Goal: Task Accomplishment & Management: Use online tool/utility

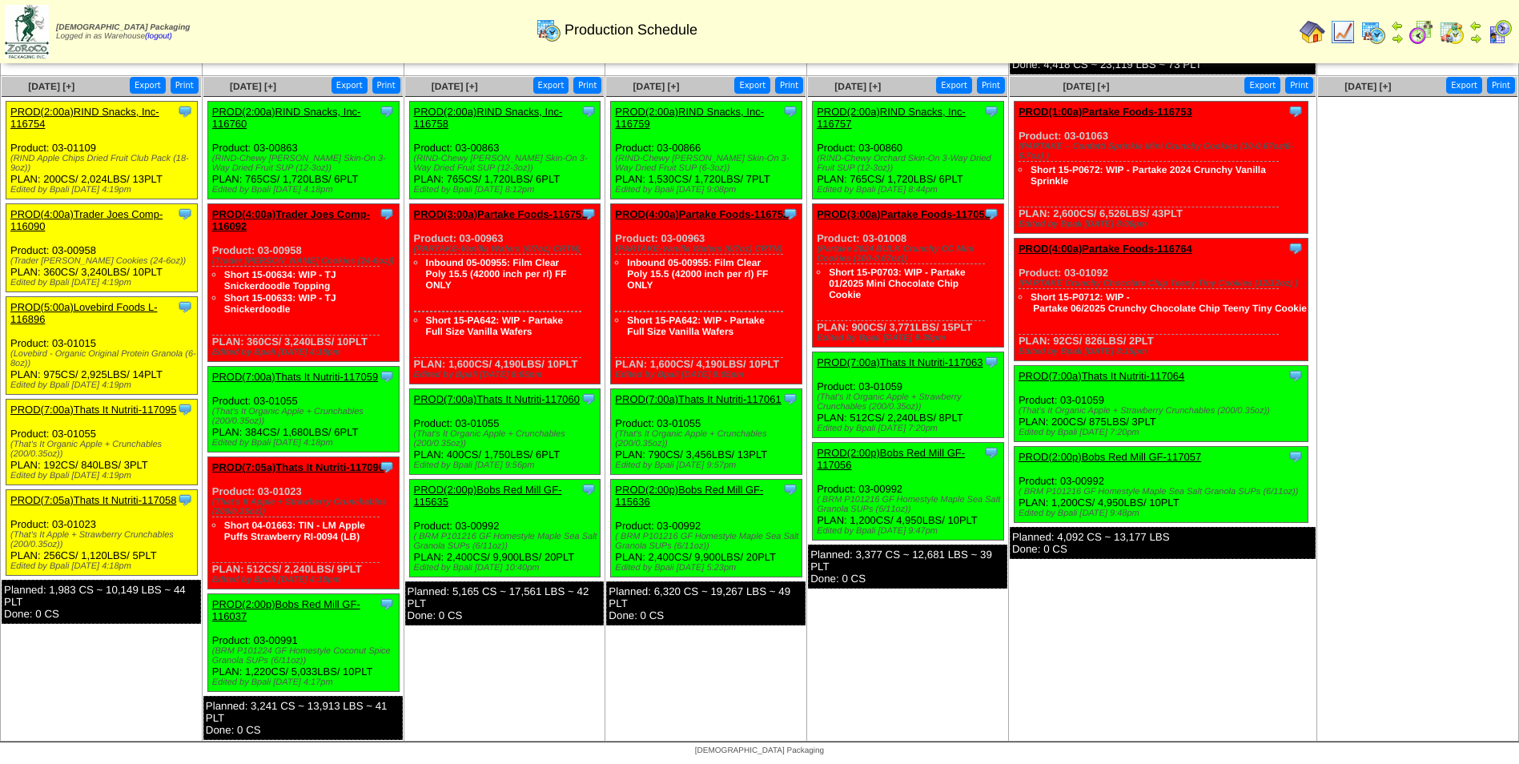
scroll to position [573, 0]
click at [123, 403] on link "PROD(7:00a)Thats It Nutriti-117095" at bounding box center [93, 409] width 166 height 12
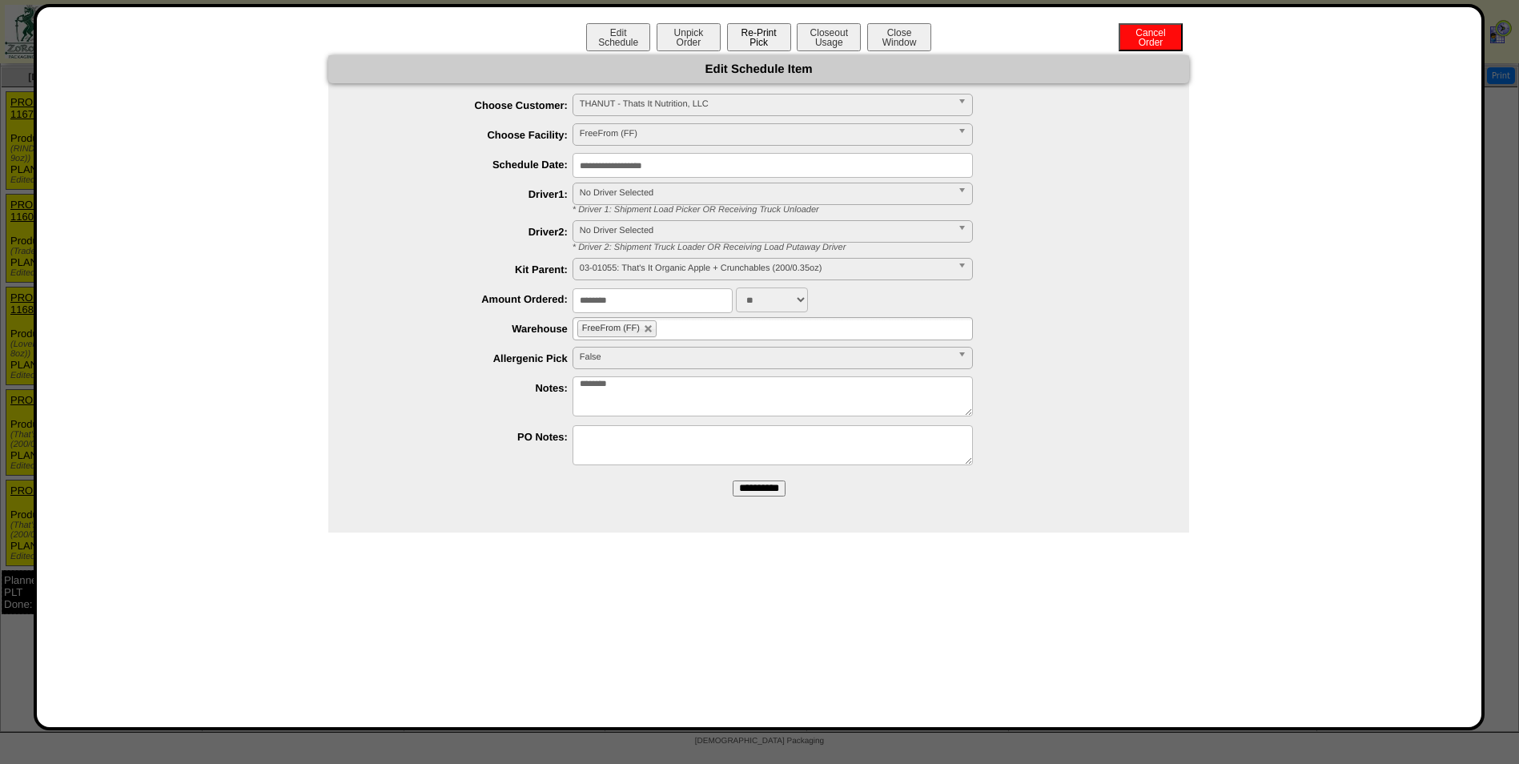
click at [753, 35] on button "Re-Print Pick" at bounding box center [759, 37] width 64 height 28
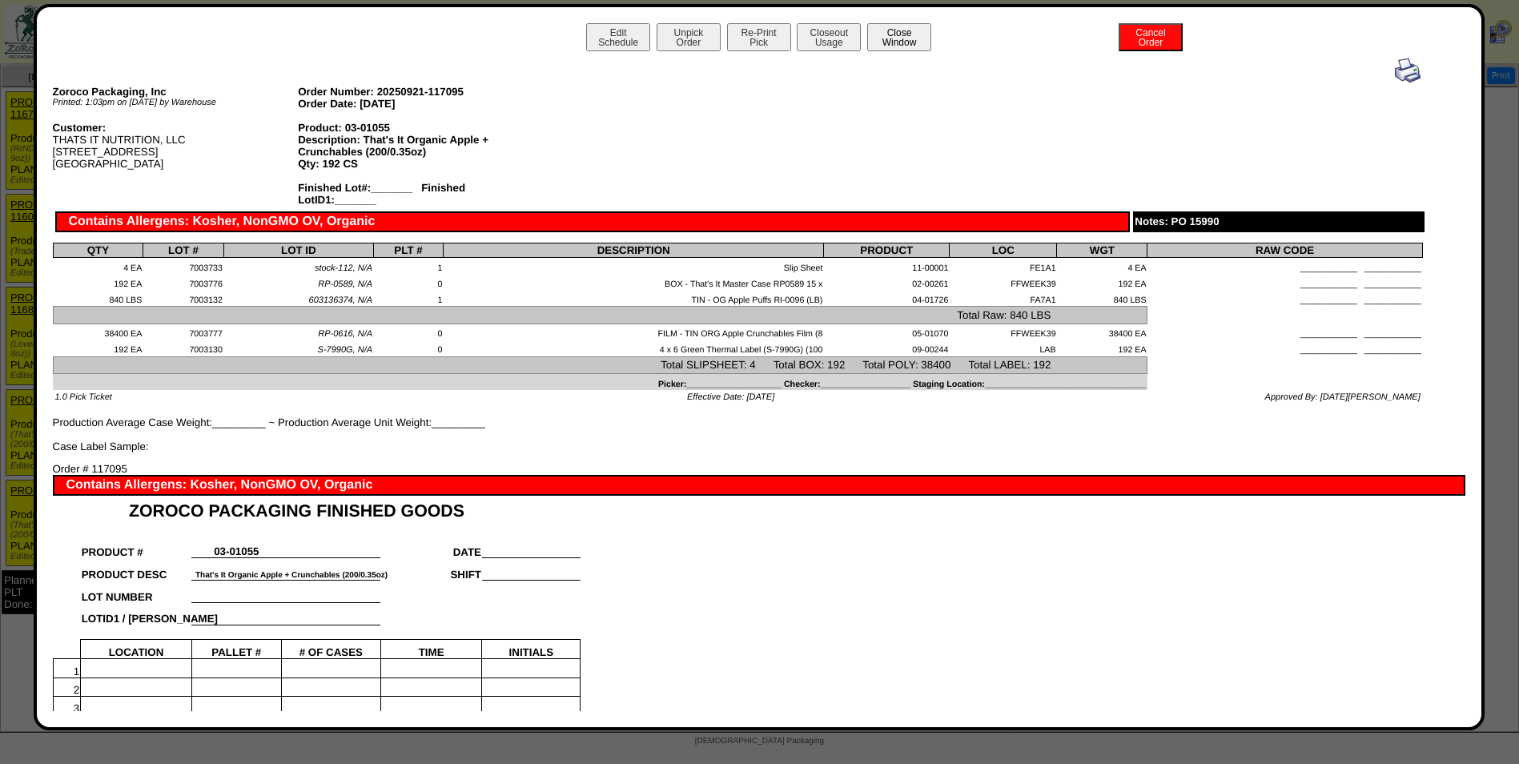
click at [895, 33] on button "Close Window" at bounding box center [899, 37] width 64 height 28
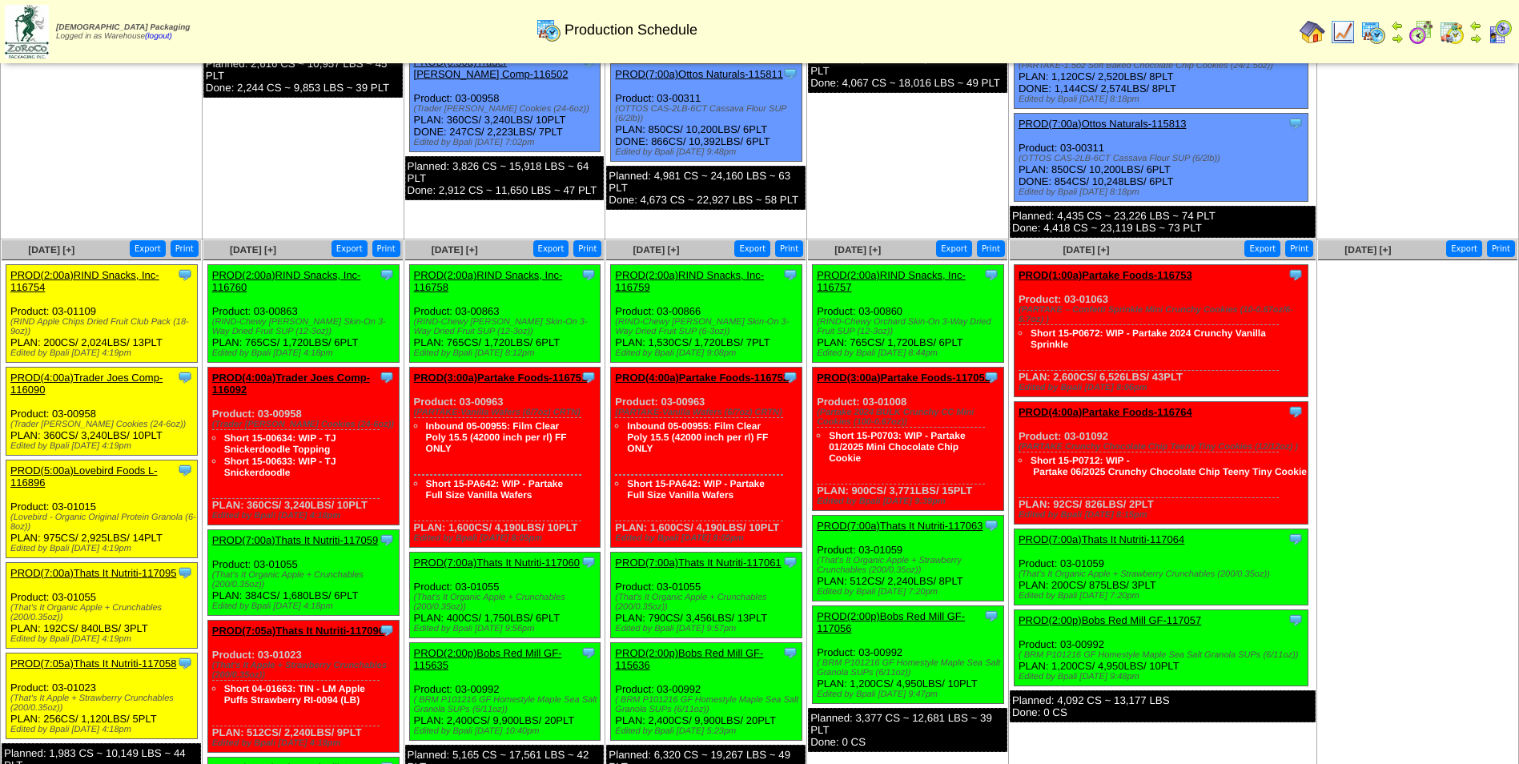
scroll to position [480, 0]
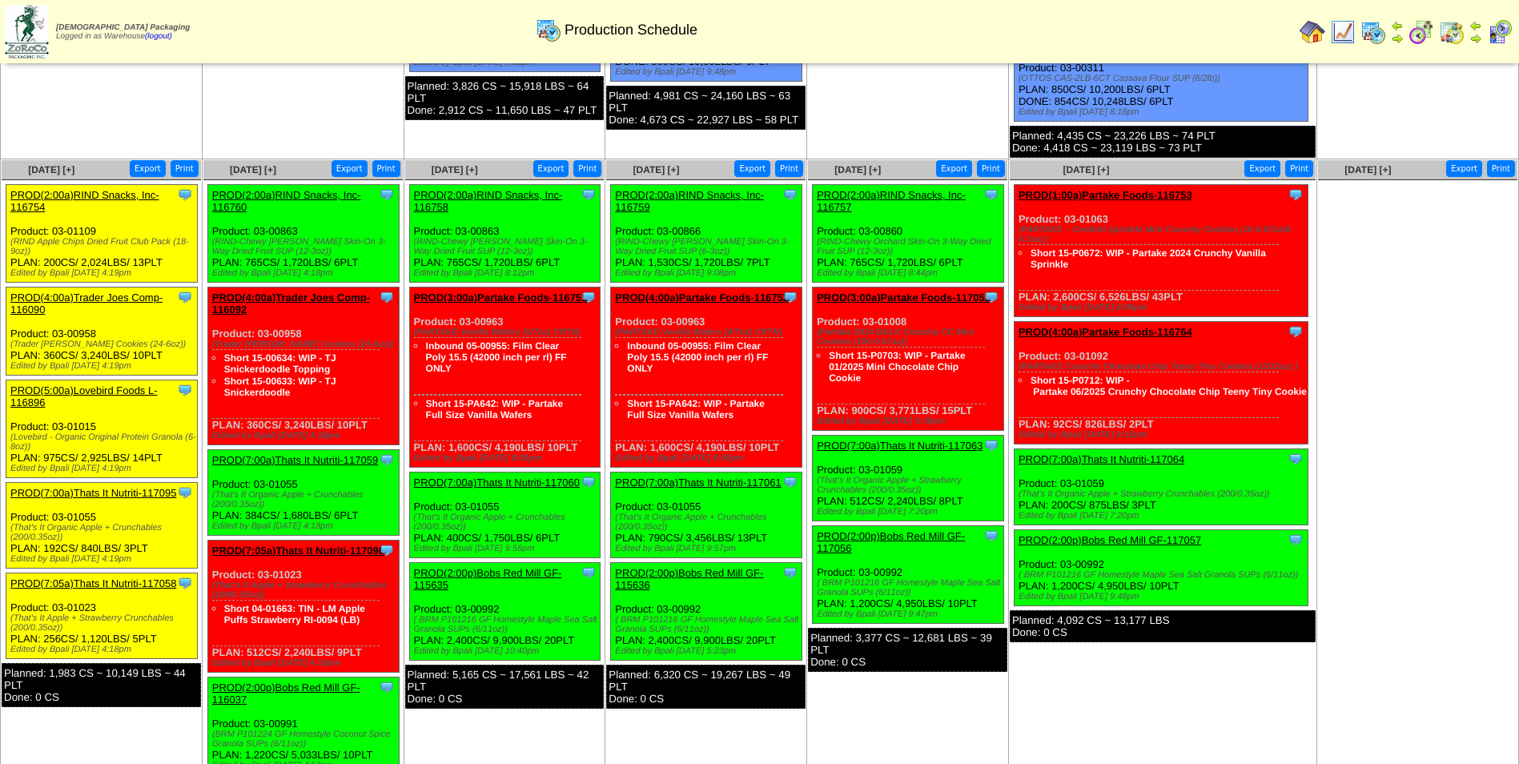
click at [99, 576] on div "Clone Item PROD(7:05a)Thats It Nutriti-117058 Thats It Nutrition, LLC ScheduleI…" at bounding box center [101, 616] width 191 height 86
click at [99, 584] on link "PROD(7:05a)Thats It Nutriti-117058" at bounding box center [93, 583] width 166 height 12
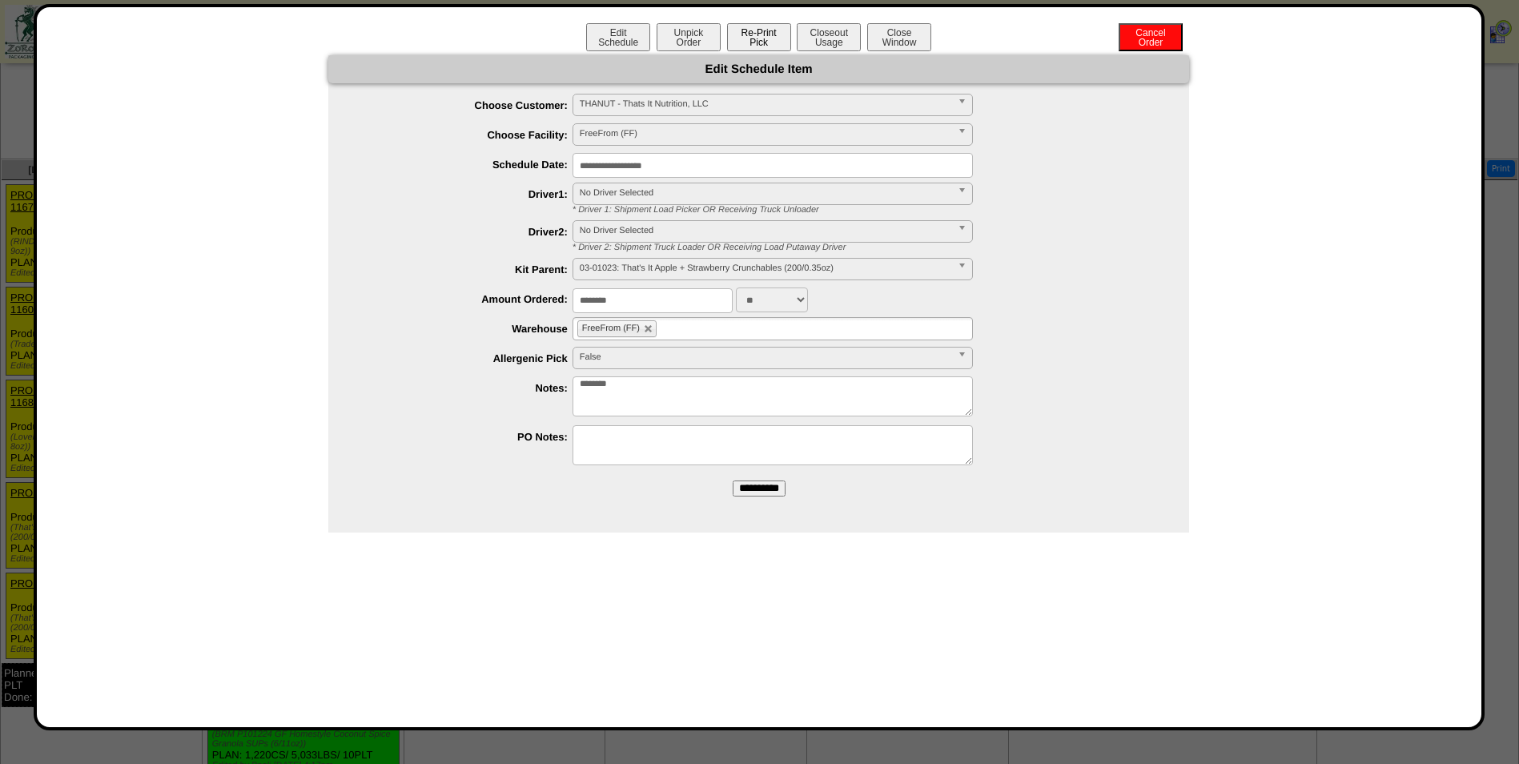
click at [770, 48] on button "Re-Print Pick" at bounding box center [759, 37] width 64 height 28
